Goal: Information Seeking & Learning: Learn about a topic

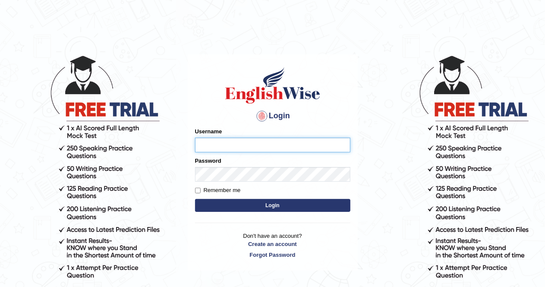
click at [233, 145] on input "Username" at bounding box center [272, 145] width 155 height 15
type input "AlexS"
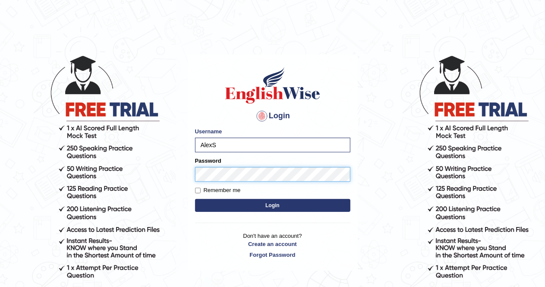
click at [195, 199] on button "Login" at bounding box center [272, 205] width 155 height 13
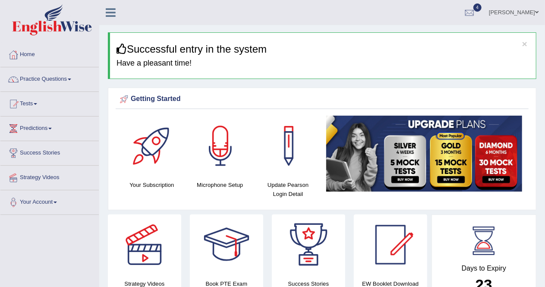
click at [34, 131] on link "Predictions" at bounding box center [49, 128] width 98 height 22
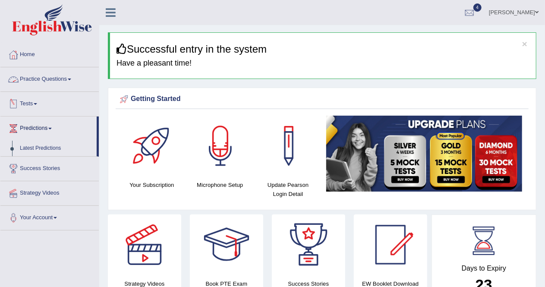
click at [48, 79] on link "Practice Questions" at bounding box center [49, 78] width 98 height 22
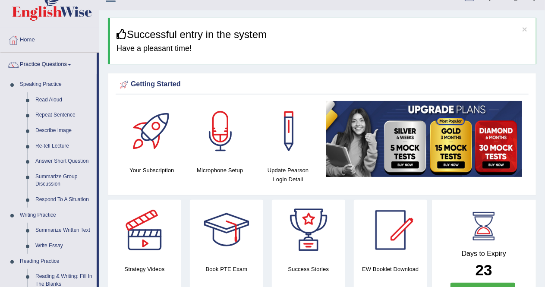
scroll to position [13, 0]
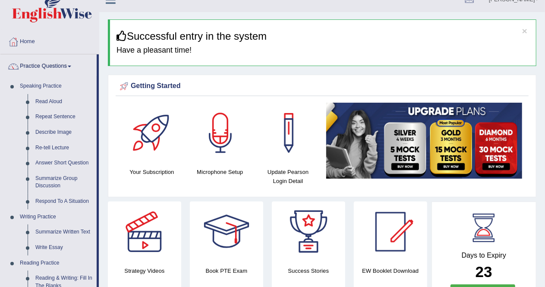
click at [49, 68] on link "Practice Questions" at bounding box center [48, 65] width 96 height 22
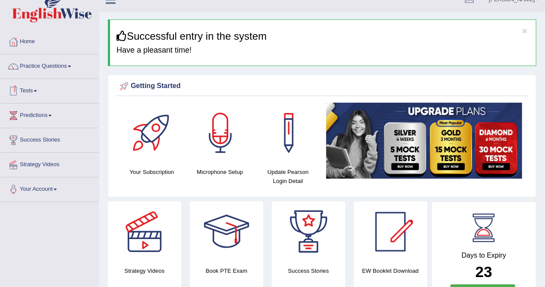
click at [34, 90] on link "Tests" at bounding box center [49, 90] width 98 height 22
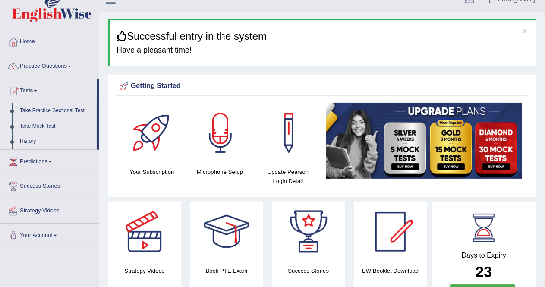
click at [25, 142] on link "History" at bounding box center [56, 142] width 81 height 16
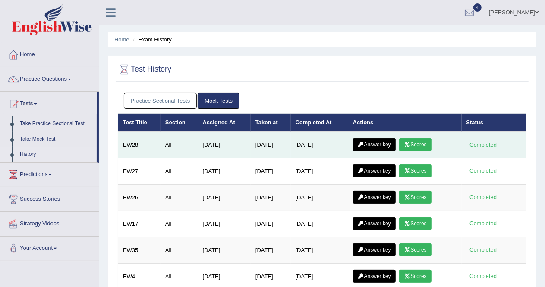
click at [421, 140] on link "Scores" at bounding box center [415, 144] width 32 height 13
click at [380, 144] on link "Answer key" at bounding box center [374, 144] width 43 height 13
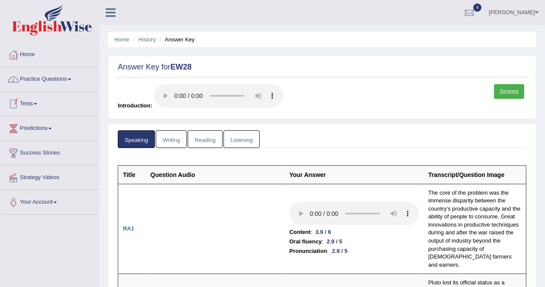
click at [170, 136] on link "Writing" at bounding box center [171, 139] width 31 height 18
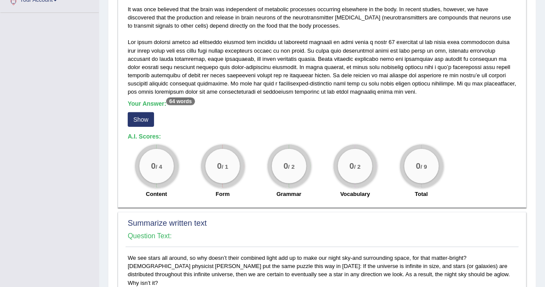
scroll to position [201, 0]
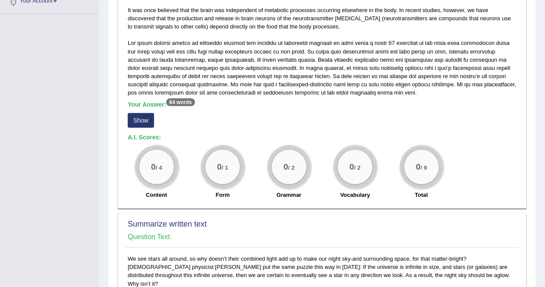
click at [148, 117] on button "Show" at bounding box center [141, 120] width 26 height 15
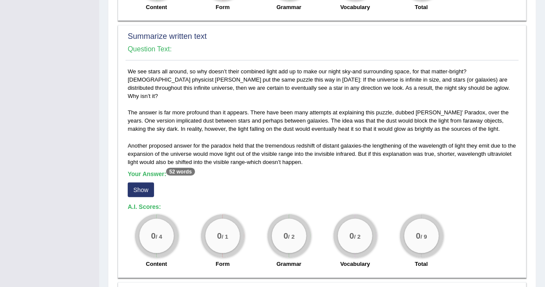
scroll to position [401, 0]
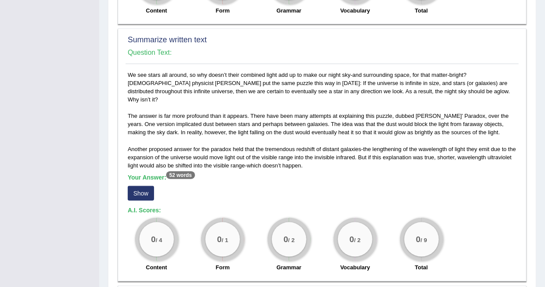
click at [143, 186] on button "Show" at bounding box center [141, 193] width 26 height 15
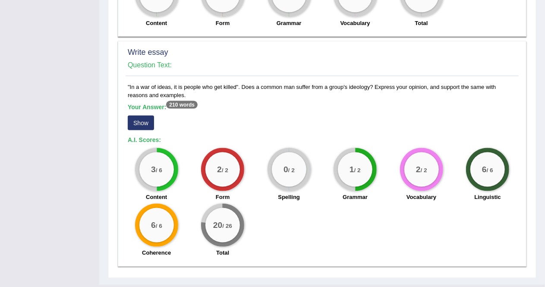
scroll to position [655, 0]
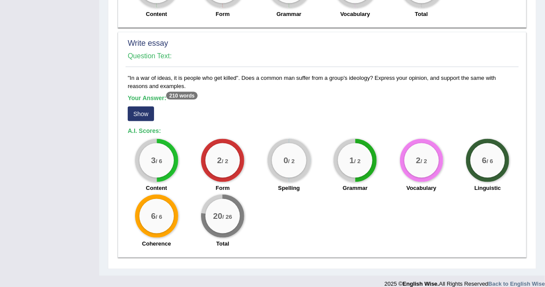
click at [136, 107] on button "Show" at bounding box center [141, 114] width 26 height 15
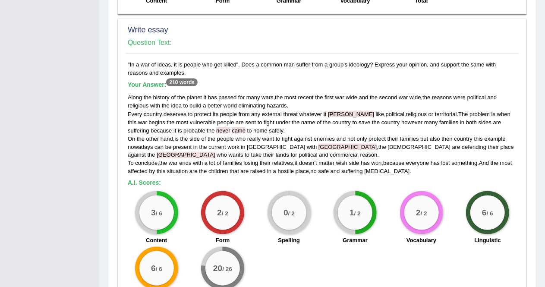
scroll to position [672, 0]
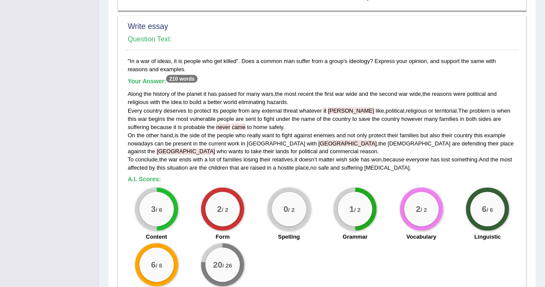
click at [330, 132] on span "enemies" at bounding box center [324, 135] width 21 height 6
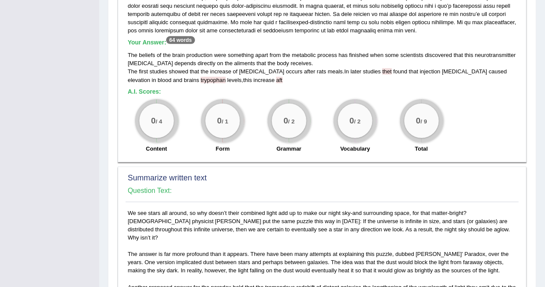
scroll to position [0, 0]
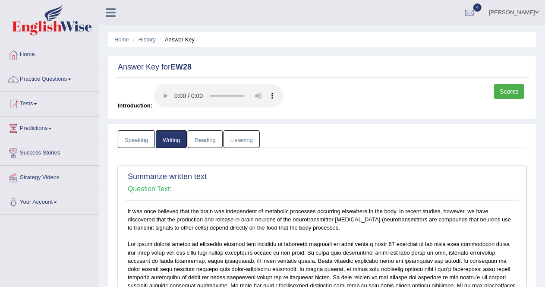
click at [205, 137] on link "Reading" at bounding box center [205, 139] width 35 height 18
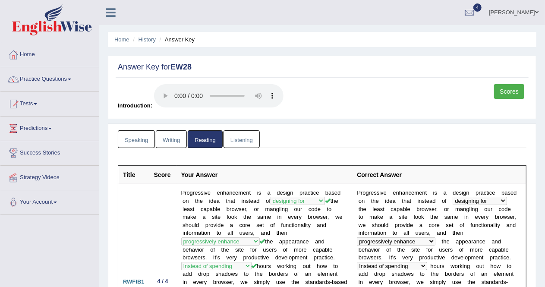
click at [242, 136] on link "Listening" at bounding box center [242, 139] width 36 height 18
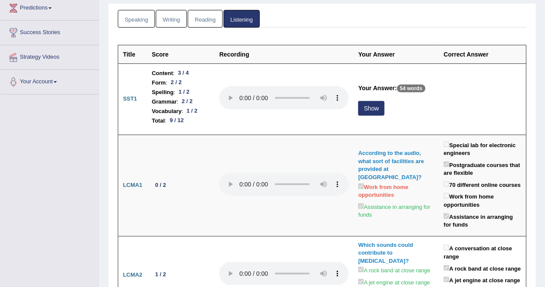
scroll to position [126, 0]
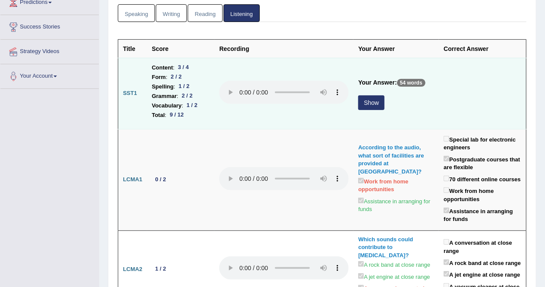
click at [365, 102] on button "Show" at bounding box center [371, 102] width 26 height 15
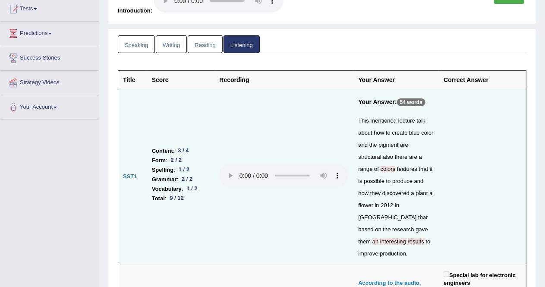
scroll to position [0, 0]
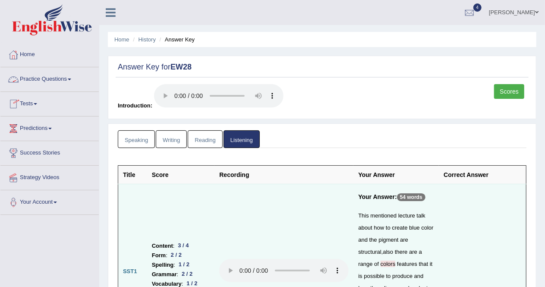
click at [54, 79] on link "Practice Questions" at bounding box center [49, 78] width 98 height 22
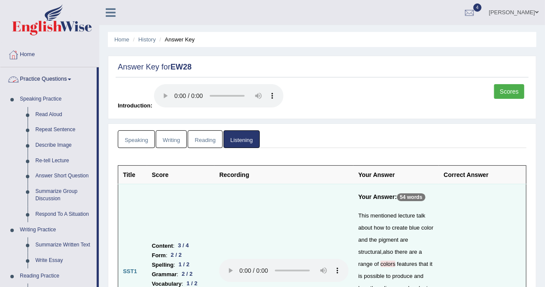
click at [71, 79] on span at bounding box center [69, 80] width 3 height 2
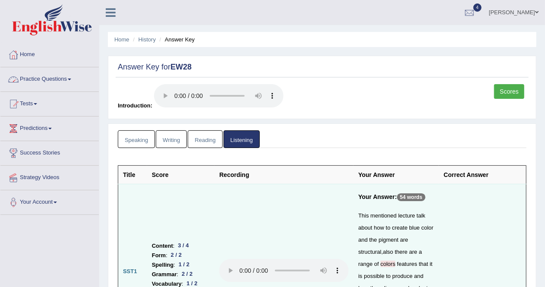
click at [52, 81] on link "Practice Questions" at bounding box center [49, 78] width 98 height 22
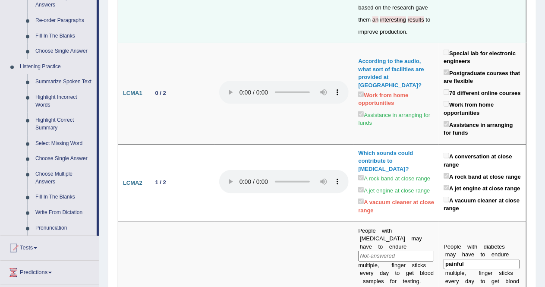
scroll to position [317, 0]
click at [54, 122] on link "Highlight Correct Summary" at bounding box center [64, 124] width 65 height 23
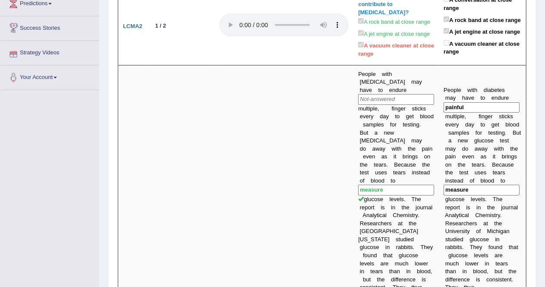
scroll to position [413, 0]
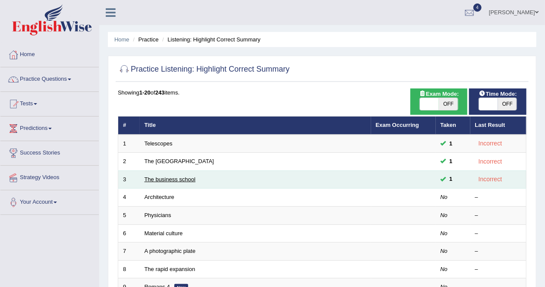
click at [177, 179] on link "The business school" at bounding box center [170, 179] width 51 height 6
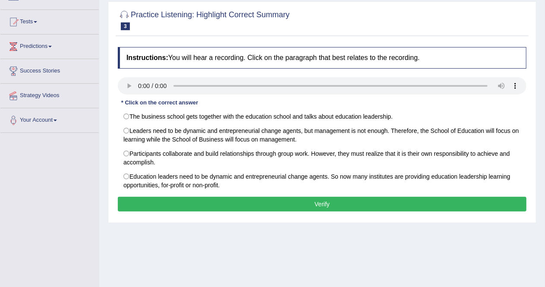
scroll to position [83, 0]
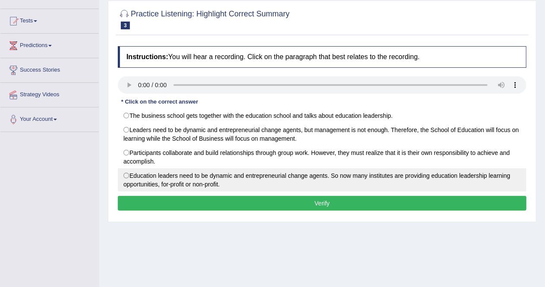
click at [136, 170] on label "Education leaders need to be dynamic and entrepreneurial change agents. So now …" at bounding box center [322, 179] width 409 height 23
radio input "true"
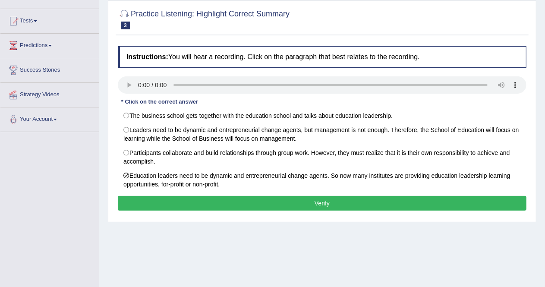
click at [163, 202] on button "Verify" at bounding box center [322, 203] width 409 height 15
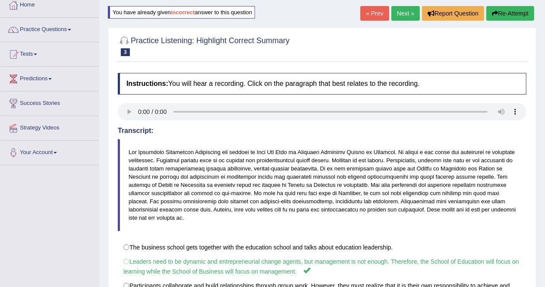
scroll to position [52, 0]
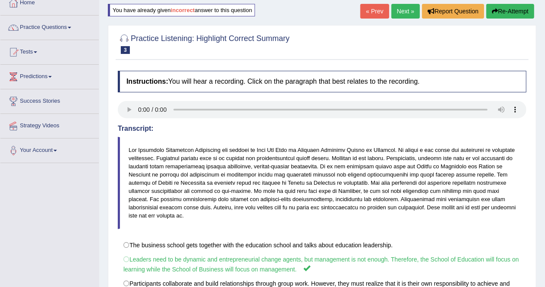
click at [400, 9] on link "Next »" at bounding box center [405, 11] width 28 height 15
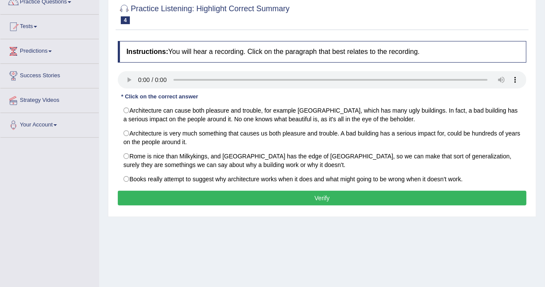
scroll to position [79, 0]
